Goal: Information Seeking & Learning: Learn about a topic

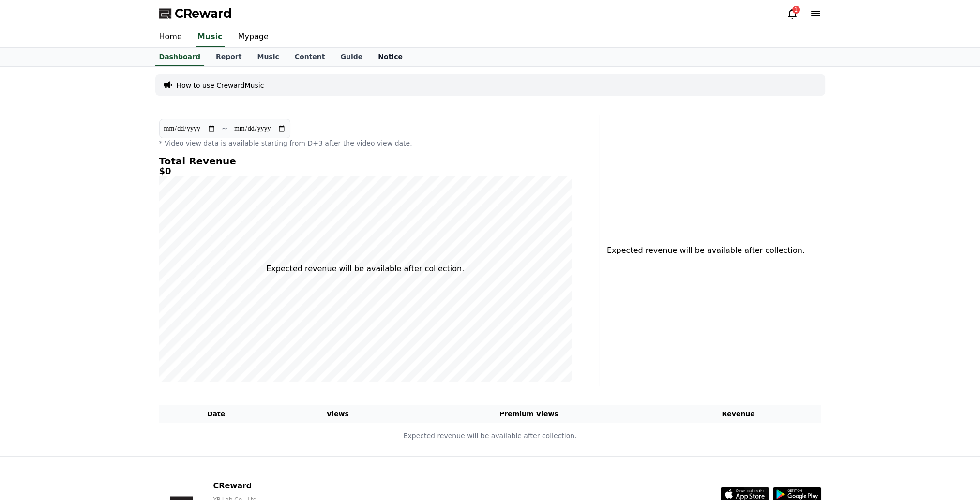
click at [378, 60] on link "Notice" at bounding box center [390, 57] width 40 height 18
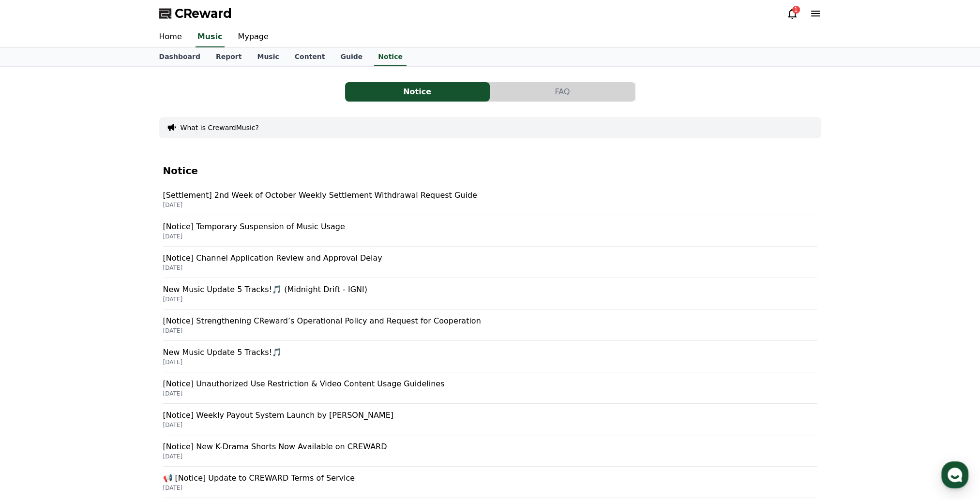
click at [271, 196] on p "[Settlement] 2nd Week of October Weekly Settlement Withdrawal Request Guide" at bounding box center [490, 196] width 654 height 12
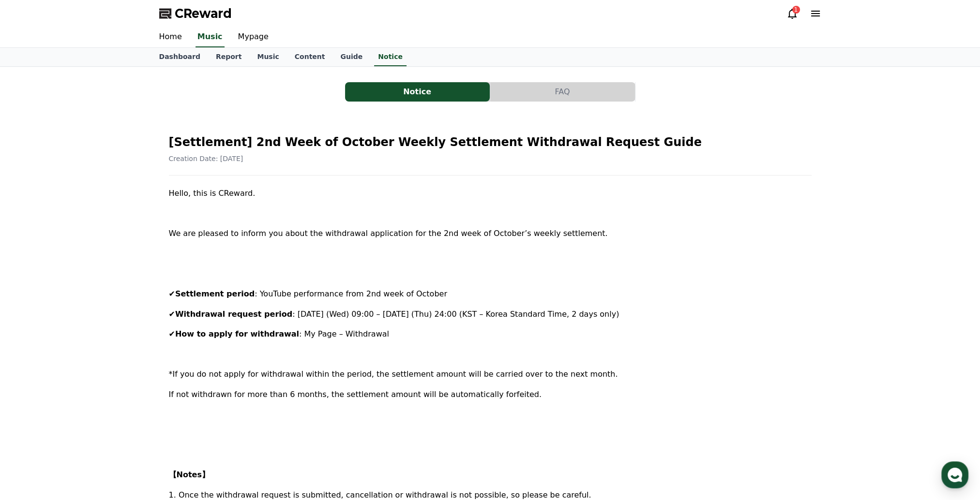
drag, startPoint x: 925, startPoint y: 44, endPoint x: 889, endPoint y: 5, distance: 53.4
click at [925, 44] on div "Home Music Mypage" at bounding box center [490, 37] width 980 height 21
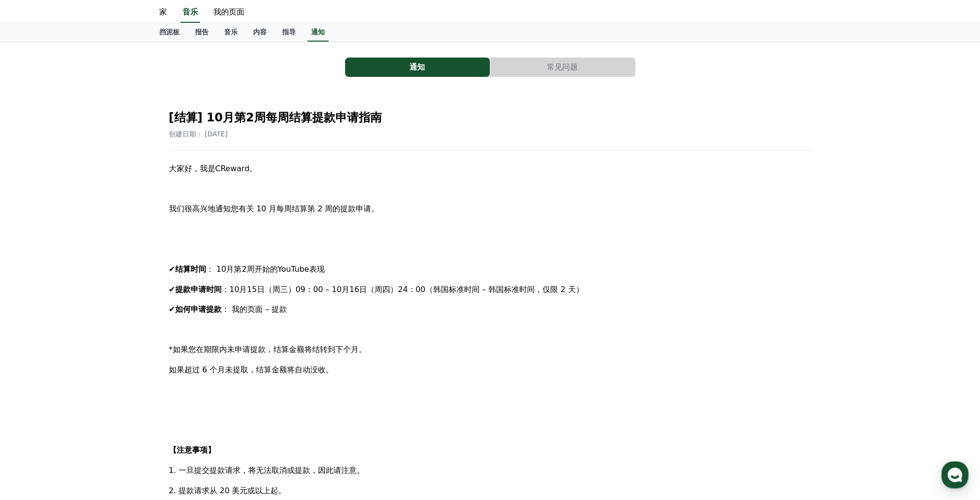
scroll to position [48, 0]
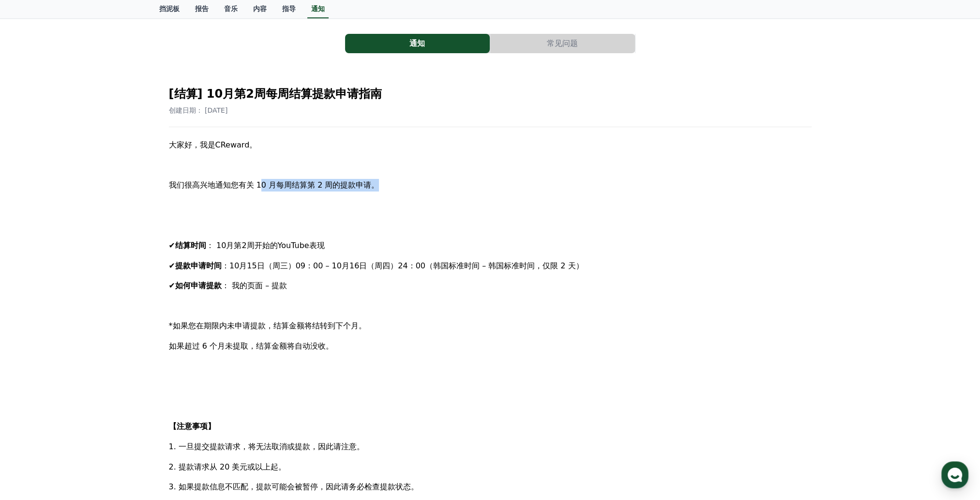
drag, startPoint x: 258, startPoint y: 188, endPoint x: 381, endPoint y: 181, distance: 123.1
click at [381, 181] on p "我们很高兴地通知您有关 10 月每周结算第 2 周的提款申请。" at bounding box center [490, 185] width 643 height 13
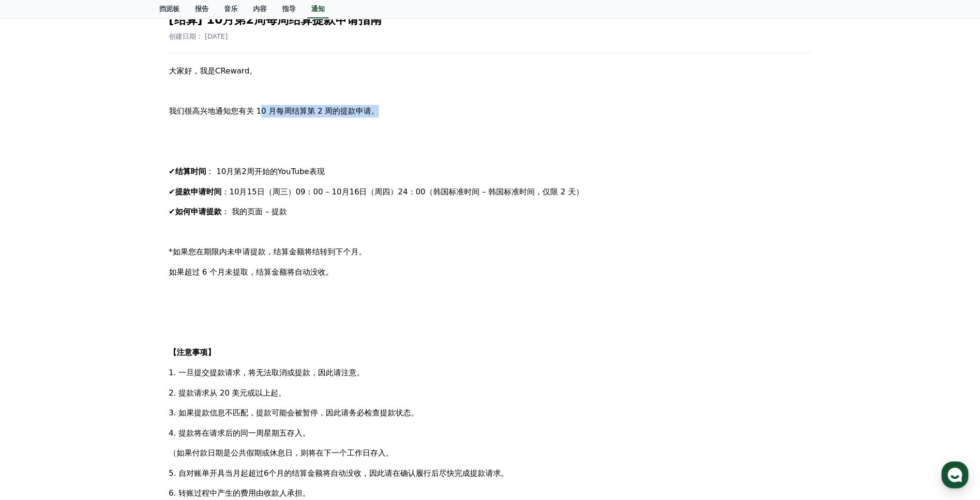
scroll to position [0, 0]
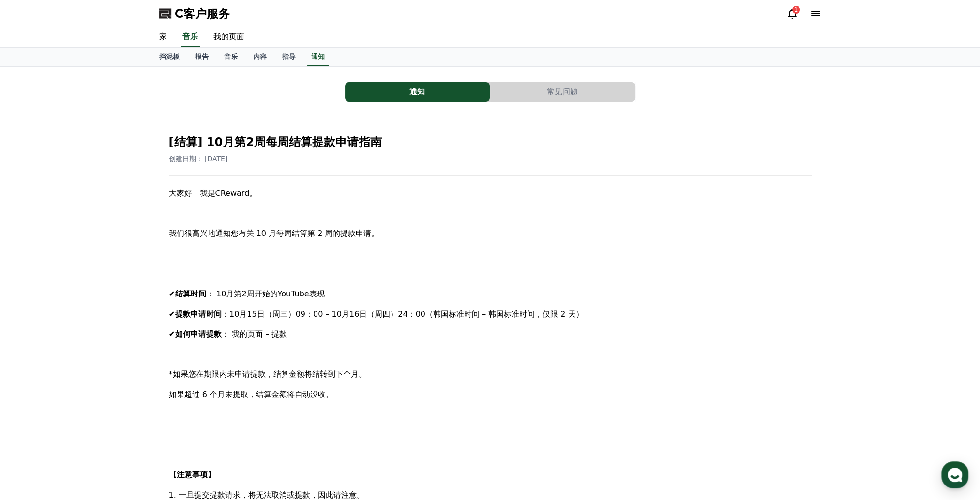
click at [130, 84] on div "通知 常见问题 [结算] 10月第2周每周结算提款申请指南 创建日期： [DATE] 大家好，我是CReward。 我们很高兴地通知您有关 10 月每周结算第…" at bounding box center [490, 438] width 980 height 743
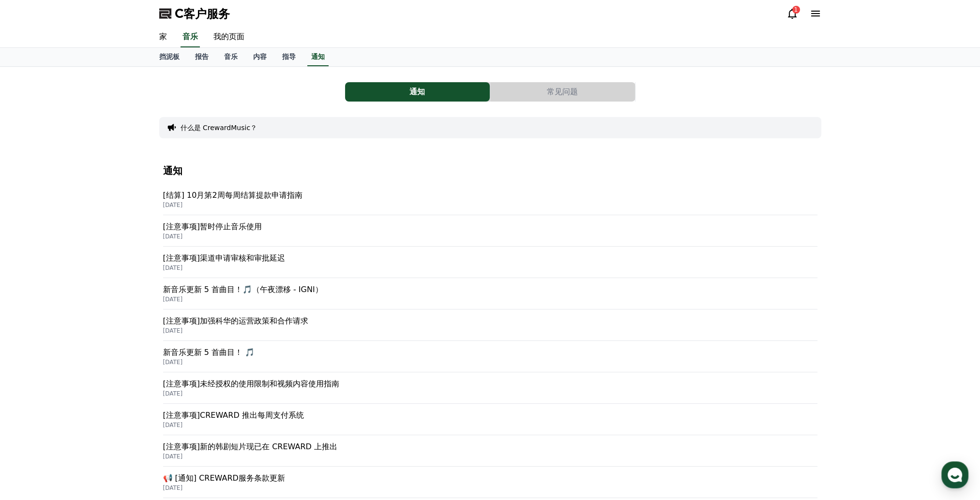
click at [224, 227] on p "[注意事项]暂时停止音乐使用" at bounding box center [490, 227] width 654 height 12
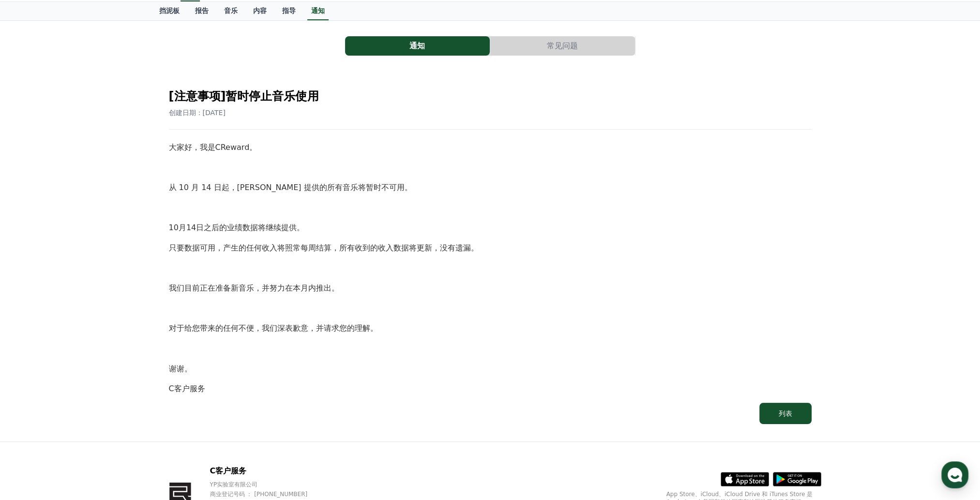
scroll to position [48, 0]
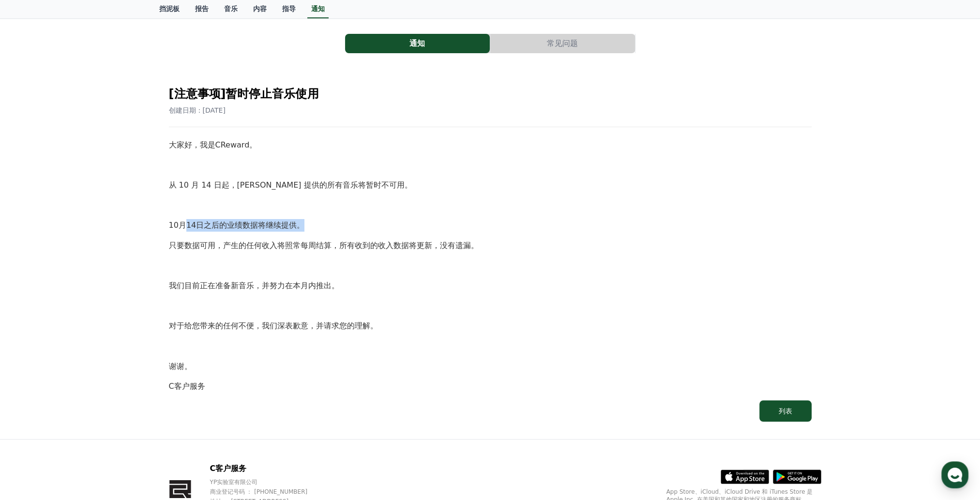
drag, startPoint x: 184, startPoint y: 227, endPoint x: 349, endPoint y: 220, distance: 165.2
click at [349, 220] on p "10月14日之后的业绩数据将继续提供。" at bounding box center [490, 225] width 643 height 13
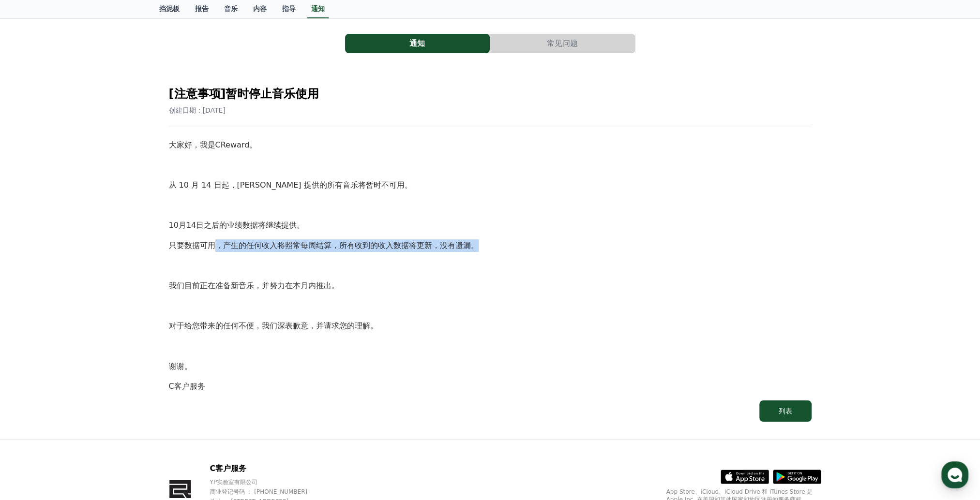
drag, startPoint x: 215, startPoint y: 243, endPoint x: 521, endPoint y: 232, distance: 306.6
click at [521, 232] on div "大家好，我是CReward。 从 10 月 14 日起，[PERSON_NAME] 提供的所有音乐将暂时不可用。 10月14日之后的业绩数据将继续提供。 只要…" at bounding box center [490, 266] width 643 height 254
click at [483, 241] on p "只要数据可用，产生的任何收入将照常每周结算，所有收到的收入数据将更新，没有遗漏。" at bounding box center [490, 246] width 643 height 13
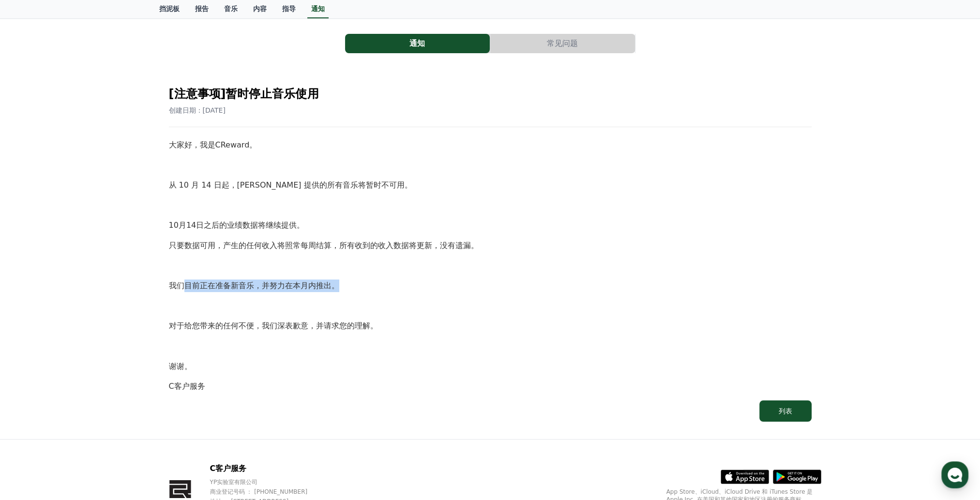
drag, startPoint x: 187, startPoint y: 288, endPoint x: 345, endPoint y: 287, distance: 157.8
click at [345, 287] on p "我们目前正在准备新音乐，并努力在本月内推出。" at bounding box center [490, 286] width 643 height 13
click at [171, 324] on p "对于给您带来的任何不便，我们深表歉意，并请求您的理解。" at bounding box center [490, 326] width 643 height 13
drag, startPoint x: 183, startPoint y: 325, endPoint x: 408, endPoint y: 316, distance: 225.7
click at [408, 316] on div "大家好，我是CReward。 从 10 月 14 日起，[PERSON_NAME] 提供的所有音乐将暂时不可用。 10月14日之后的业绩数据将继续提供。 只要…" at bounding box center [490, 266] width 643 height 254
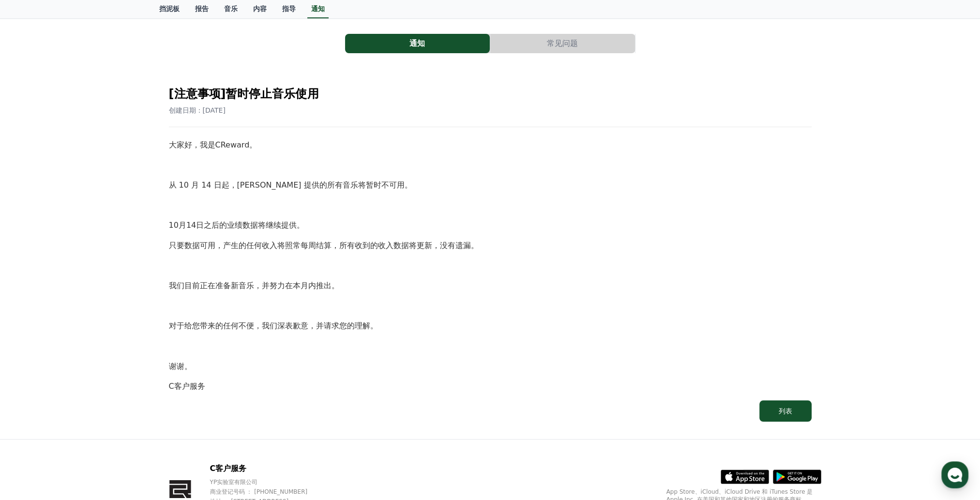
click at [693, 223] on p "10月14日之后的业绩数据将继续提供。" at bounding box center [490, 225] width 643 height 13
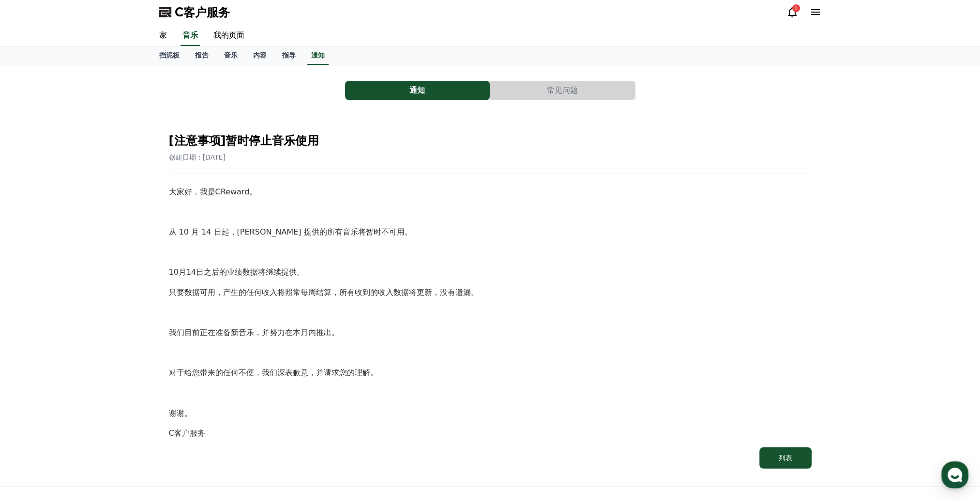
scroll to position [0, 0]
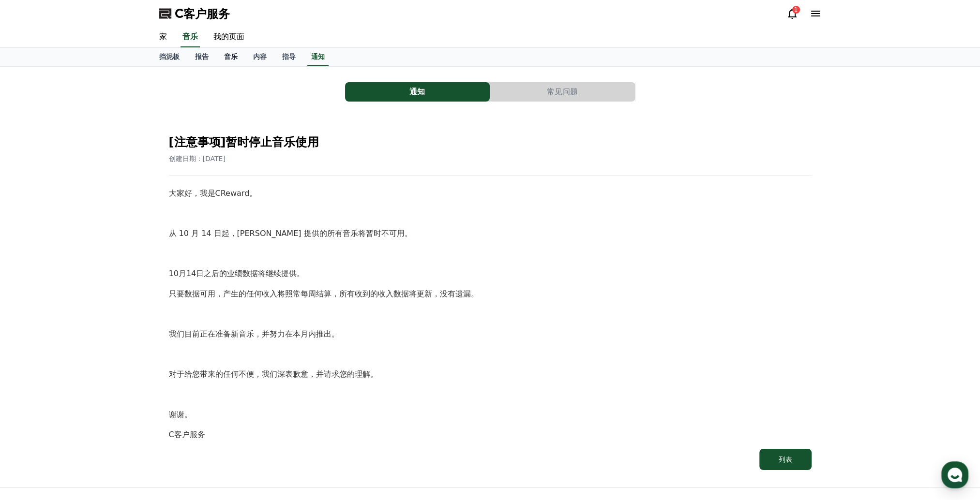
click at [220, 61] on link "音乐" at bounding box center [230, 57] width 29 height 18
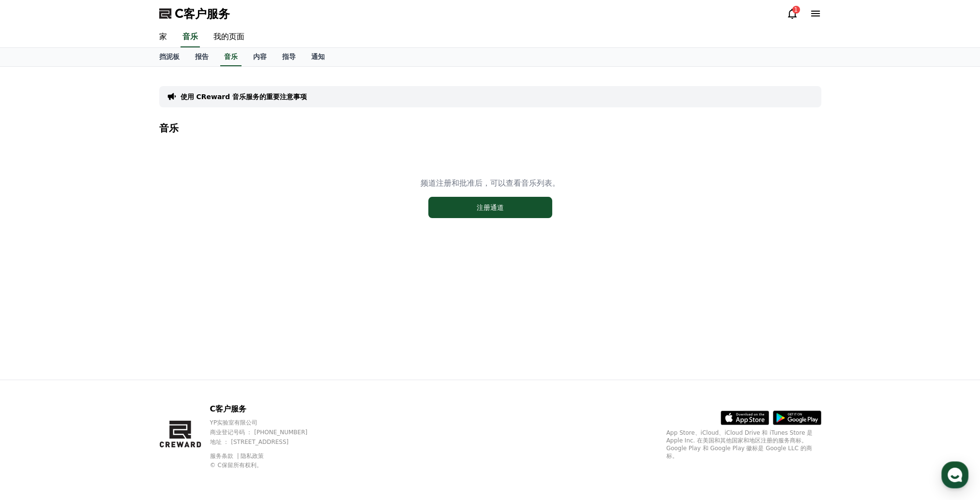
click at [309, 189] on div "频道注册和批准后，可以查看音乐列表。 注册通道" at bounding box center [490, 197] width 662 height 121
click at [257, 58] on font "内容" at bounding box center [260, 57] width 14 height 8
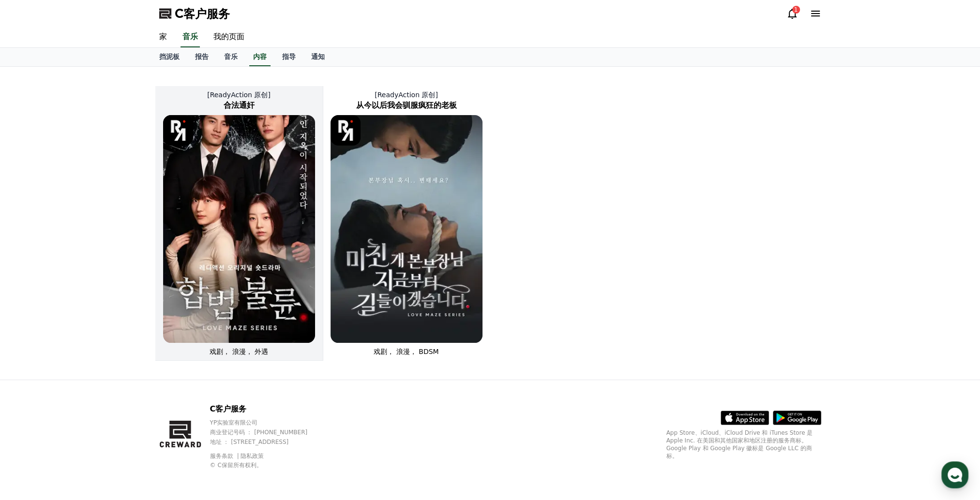
click at [276, 262] on img at bounding box center [239, 229] width 152 height 228
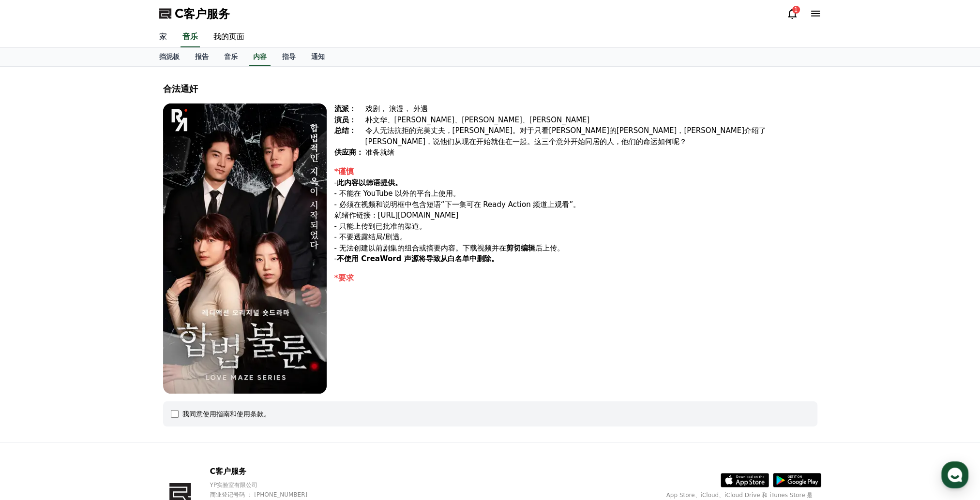
click at [168, 40] on link "家" at bounding box center [162, 37] width 23 height 20
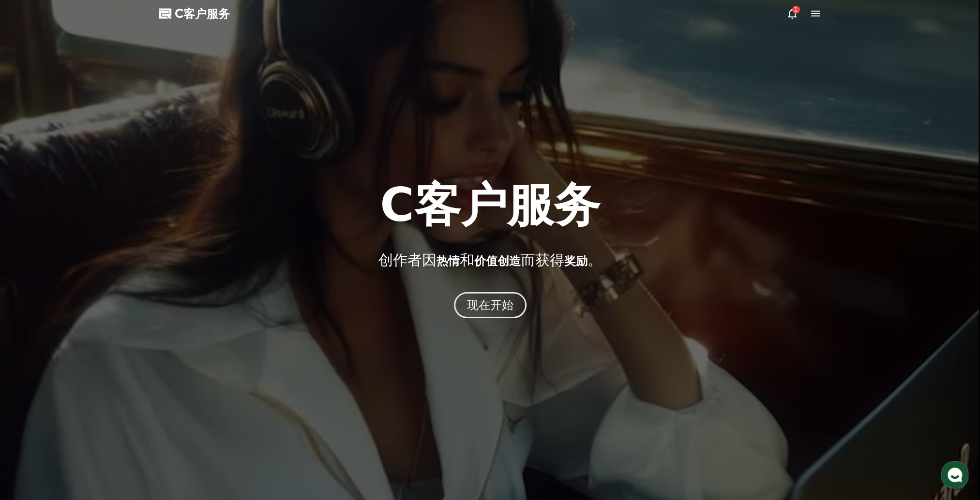
click at [219, 24] on div at bounding box center [490, 250] width 980 height 500
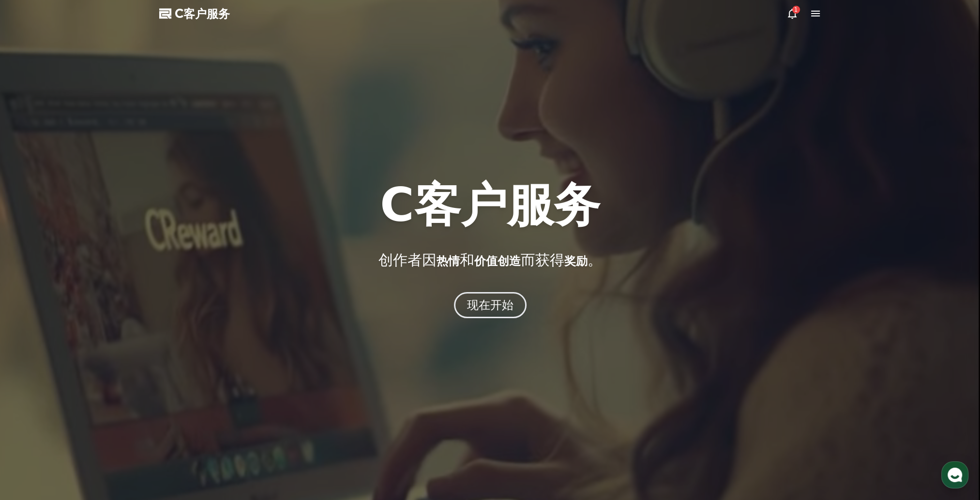
click at [204, 9] on span "C客户服务" at bounding box center [202, 13] width 55 height 15
